Goal: Task Accomplishment & Management: Manage account settings

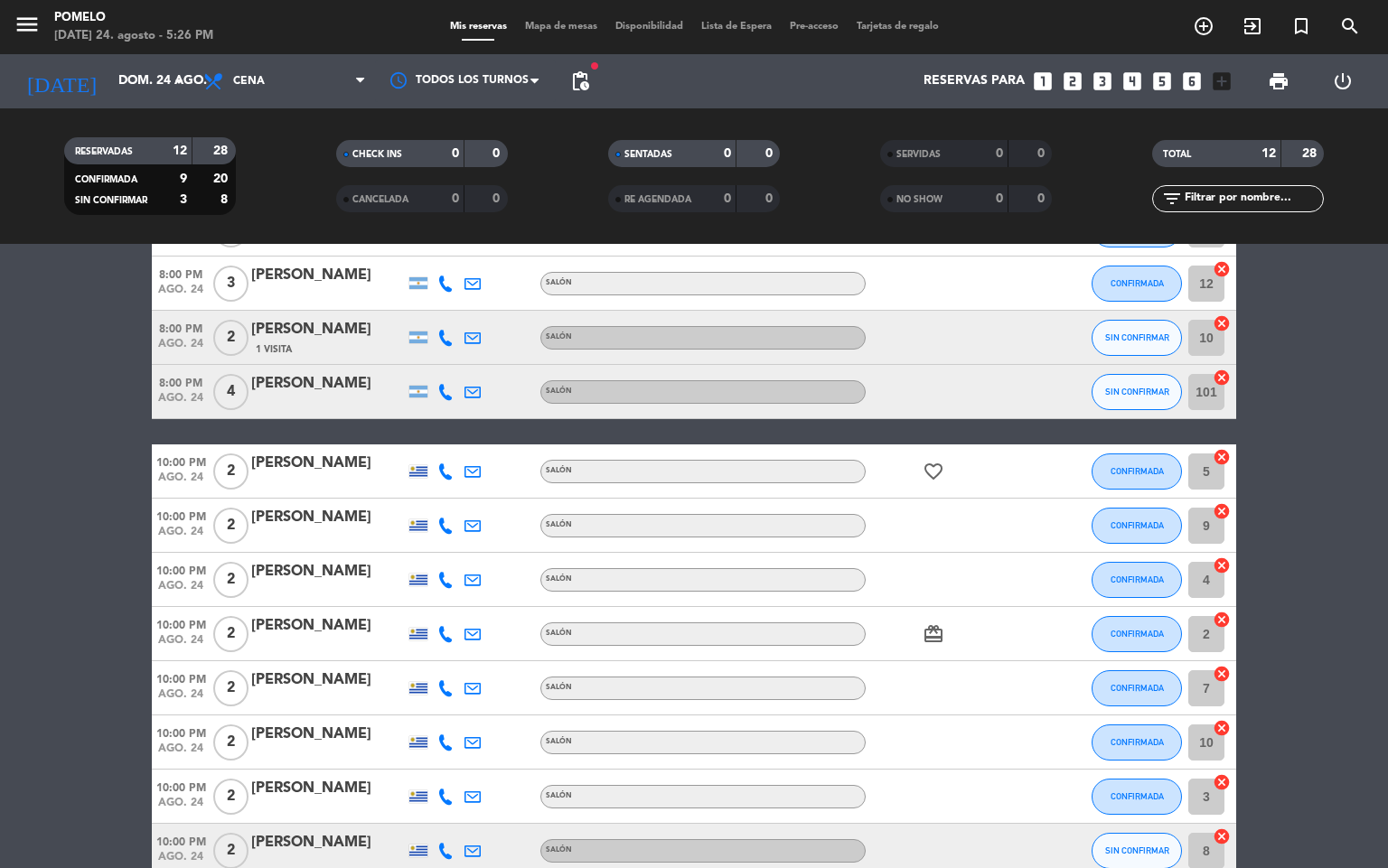
scroll to position [225, 0]
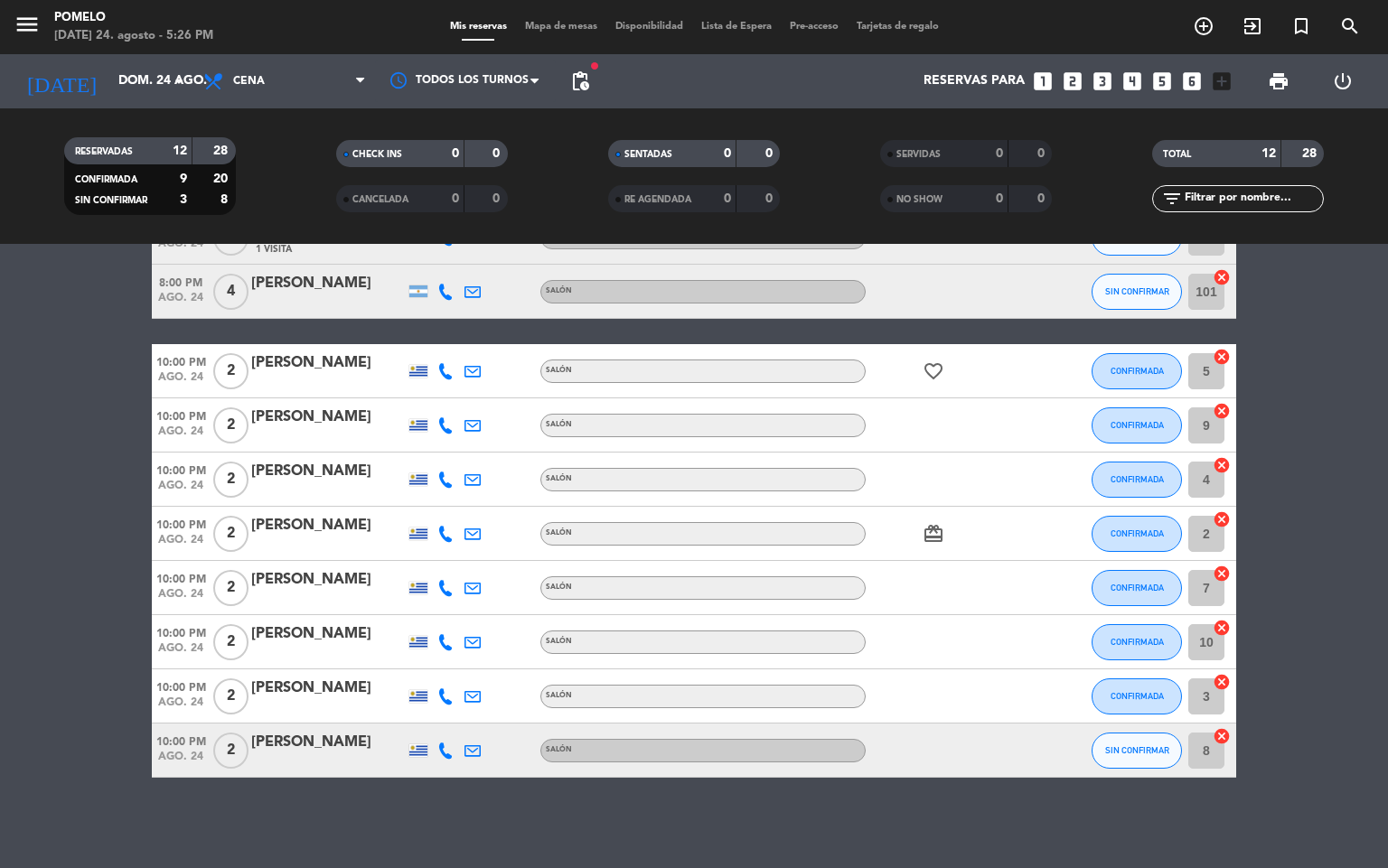
click at [440, 743] on icon at bounding box center [445, 750] width 16 height 16
click at [458, 716] on span "content_paste" at bounding box center [465, 719] width 13 height 13
drag, startPoint x: 1080, startPoint y: 812, endPoint x: 1097, endPoint y: 794, distance: 24.8
click at [1082, 812] on div "No hay notas para este servicio. Haz clic para agregar una 8:00 PM [DATE] 3 [PE…" at bounding box center [694, 556] width 1388 height 625
click at [443, 301] on div at bounding box center [445, 291] width 27 height 53
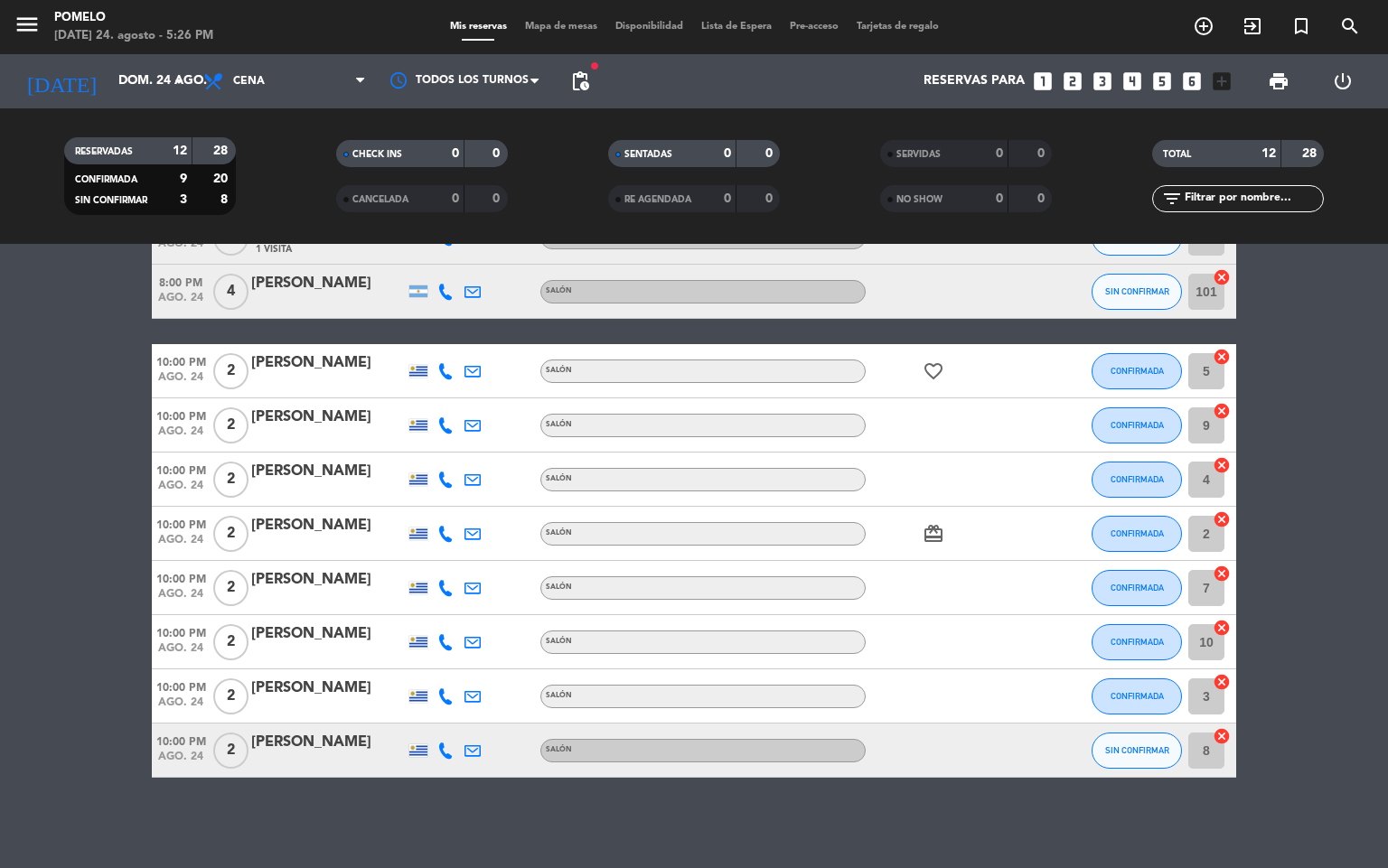
click at [443, 296] on div at bounding box center [445, 291] width 27 height 53
click at [443, 291] on icon at bounding box center [445, 291] width 16 height 16
click at [454, 266] on span "content_paste" at bounding box center [461, 260] width 13 height 13
click at [922, 791] on div "No hay notas para este servicio. Haz clic para agregar una 8:00 PM [DATE] 3 [PE…" at bounding box center [694, 556] width 1388 height 625
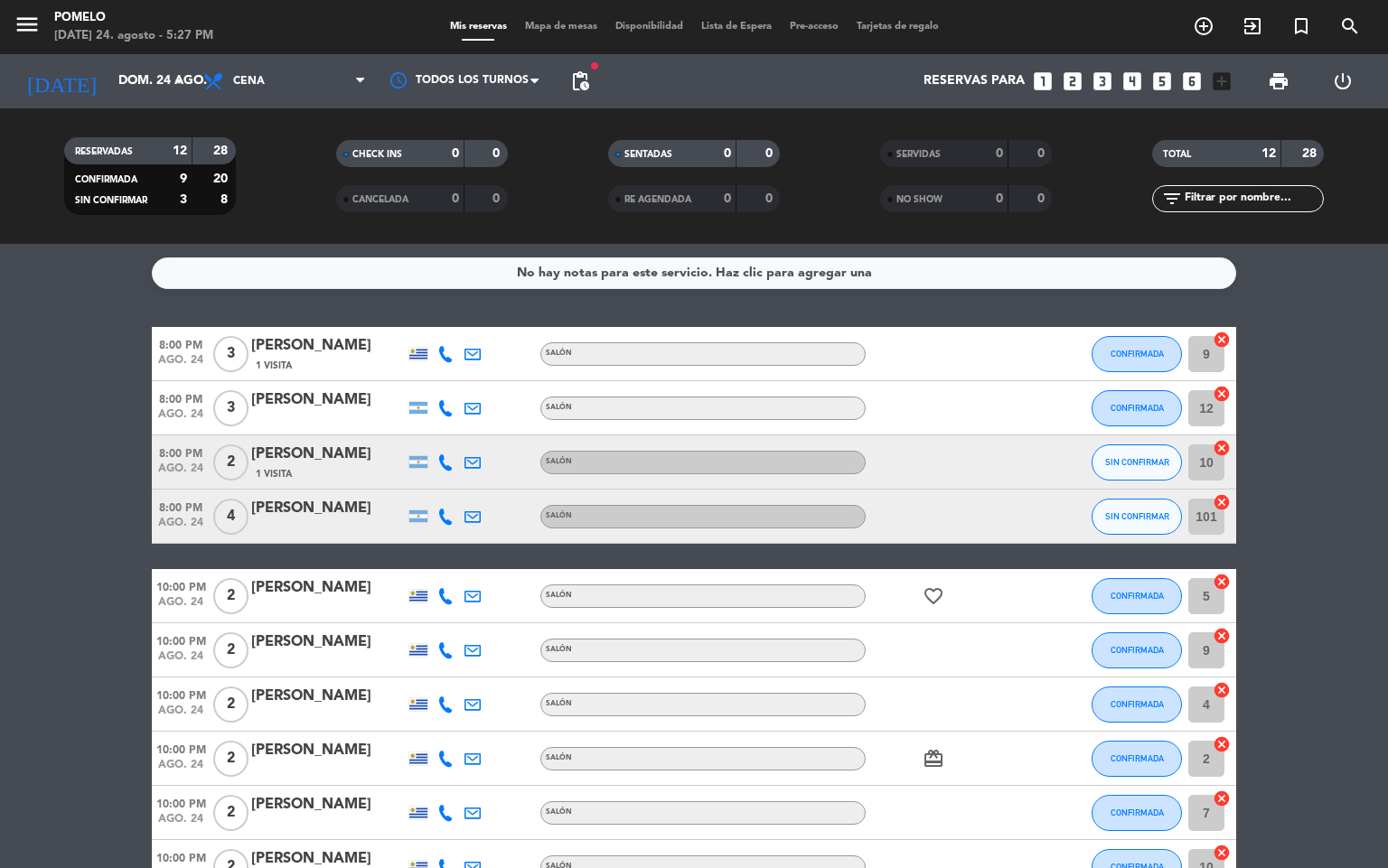
click at [448, 464] on icon at bounding box center [445, 462] width 16 height 16
click at [451, 431] on span "content_paste" at bounding box center [458, 432] width 13 height 13
click at [1129, 472] on button "SIN CONFIRMAR" at bounding box center [1137, 463] width 90 height 37
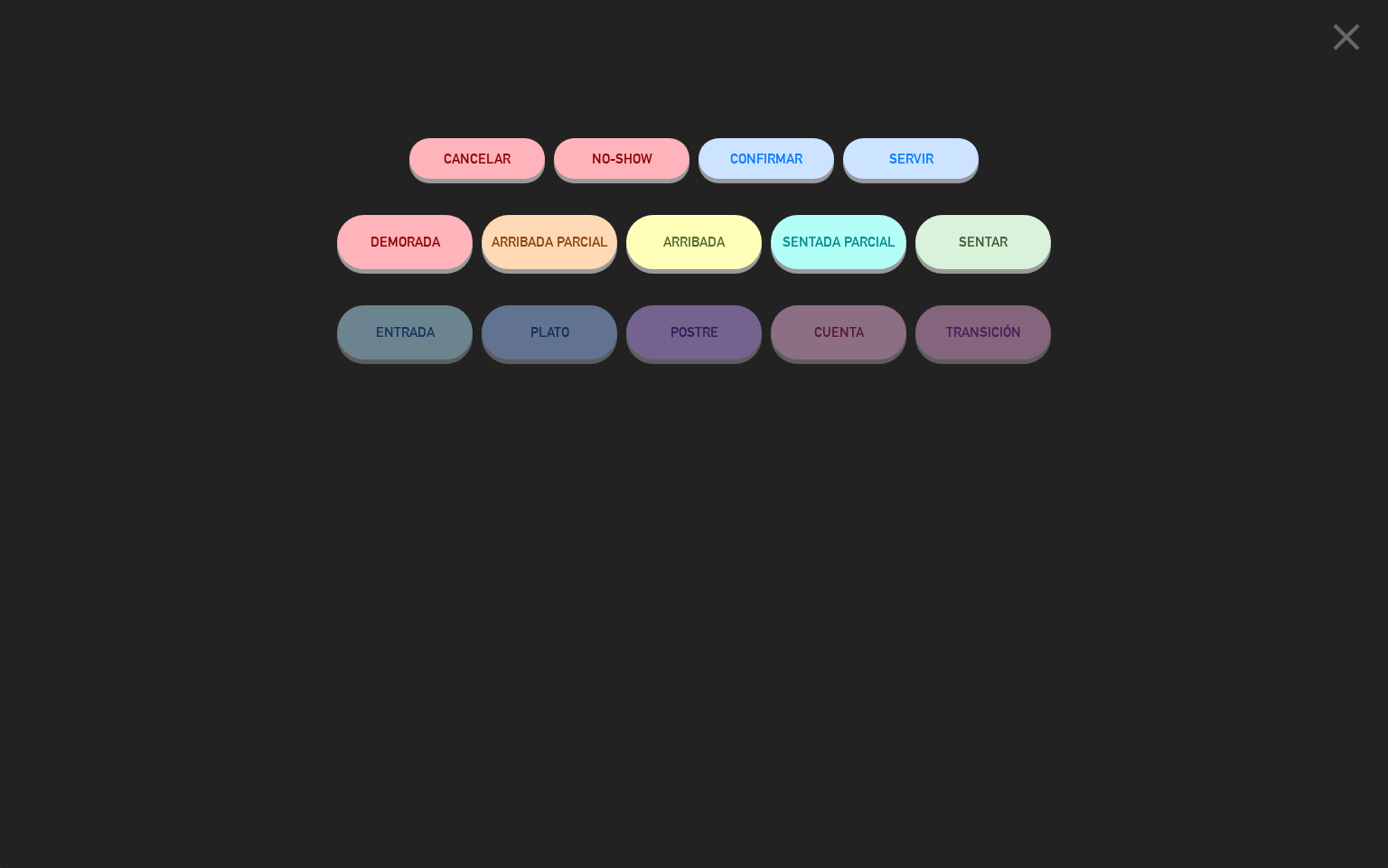
click at [785, 166] on span "CONFIRMAR" at bounding box center [766, 158] width 72 height 15
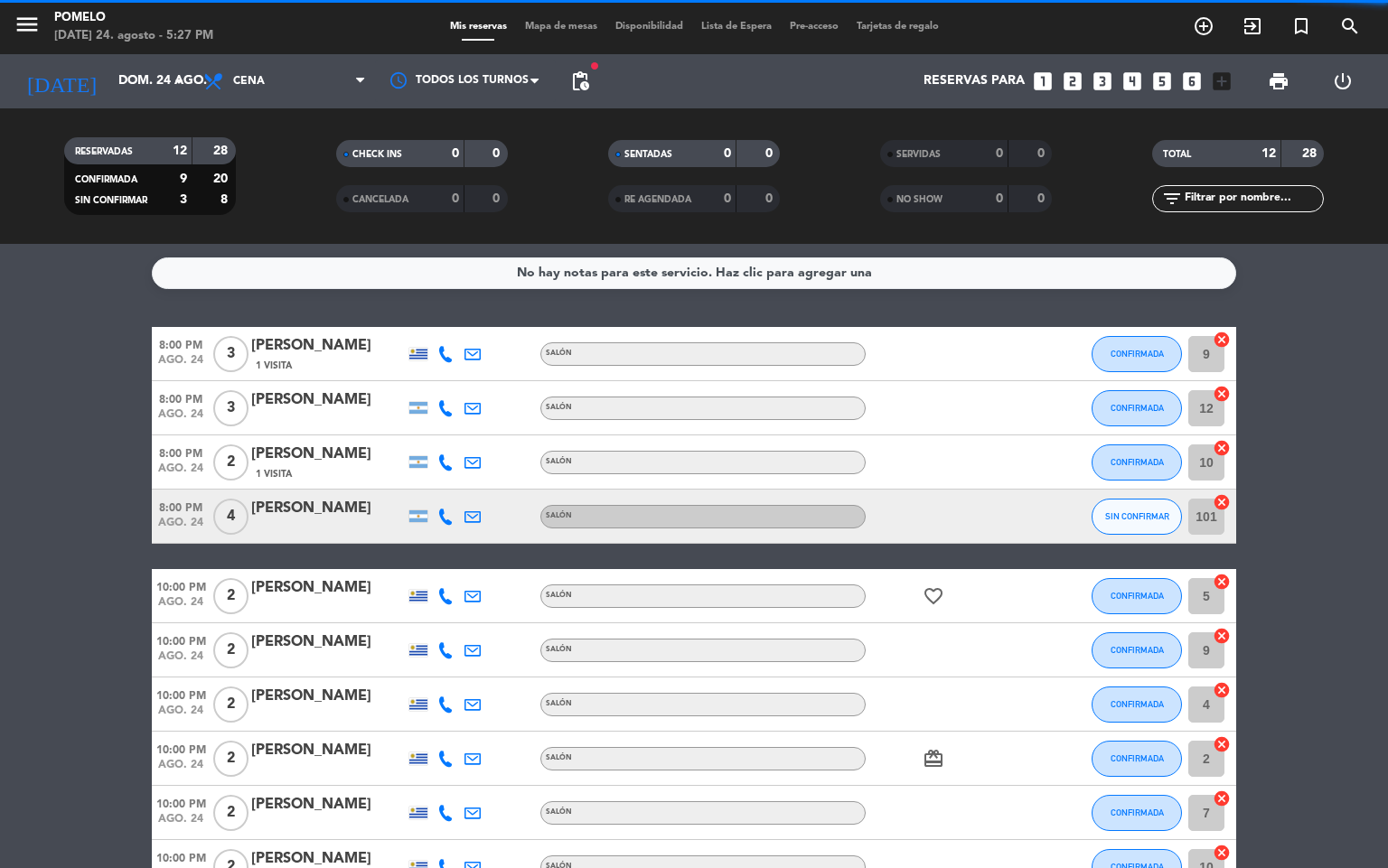
click at [1318, 453] on bookings-row "8:00 PM [DATE] 3 [PERSON_NAME] 1 Visita Salón CONFIRMADA 9 cancel 8:00 PM [DATE…" at bounding box center [694, 665] width 1388 height 676
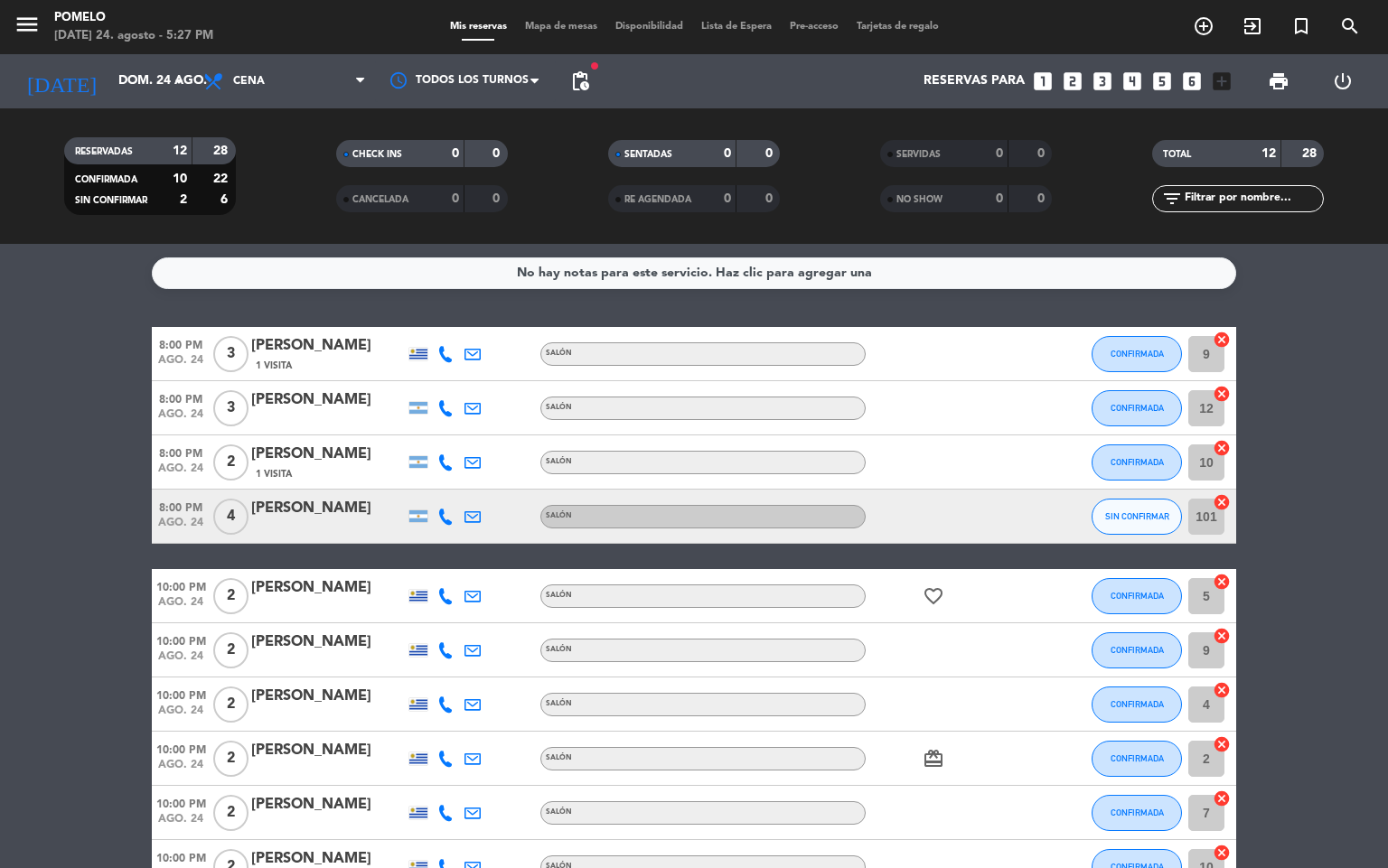
click at [1386, 367] on bookings-row "8:00 PM [DATE] 3 [PERSON_NAME] 1 Visita Salón CONFIRMADA 9 cancel 8:00 PM [DATE…" at bounding box center [694, 665] width 1388 height 676
